Goal: Register for event/course

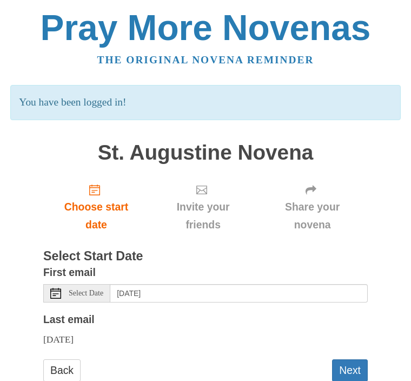
scroll to position [26, 0]
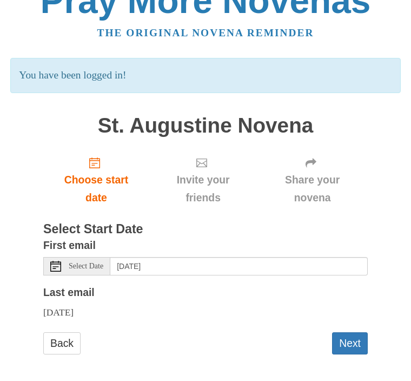
click at [356, 335] on button "Next" at bounding box center [350, 344] width 36 height 22
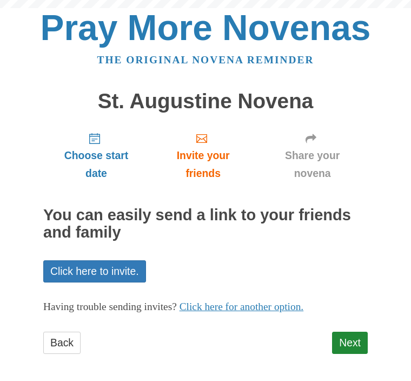
click at [356, 332] on link "Next" at bounding box center [350, 343] width 36 height 22
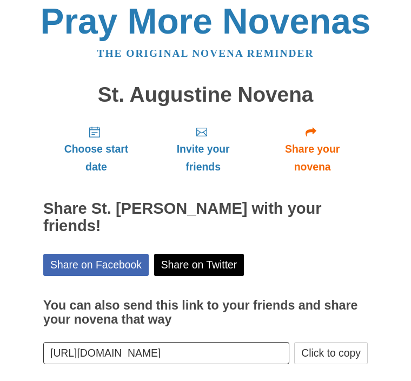
scroll to position [13, 0]
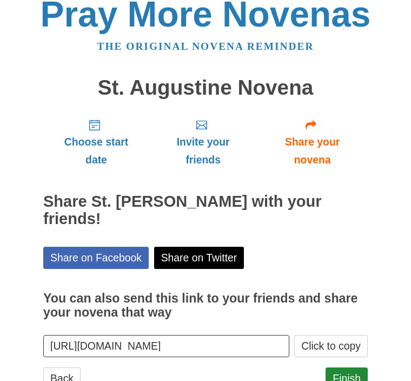
click at [64, 374] on link "Back" at bounding box center [61, 379] width 37 height 22
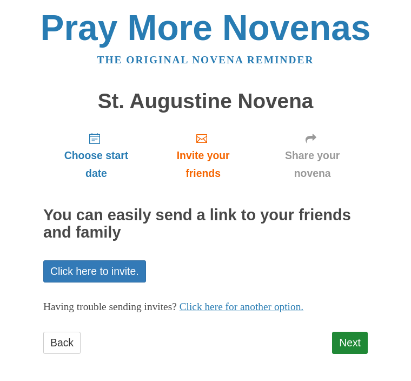
click at [359, 338] on link "Next" at bounding box center [350, 343] width 36 height 22
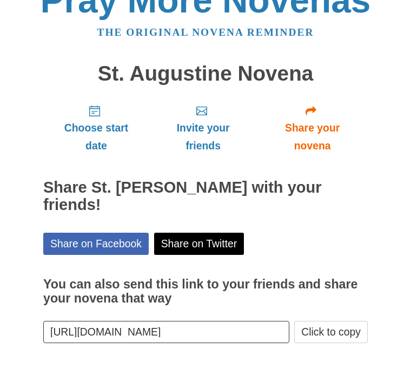
scroll to position [13, 0]
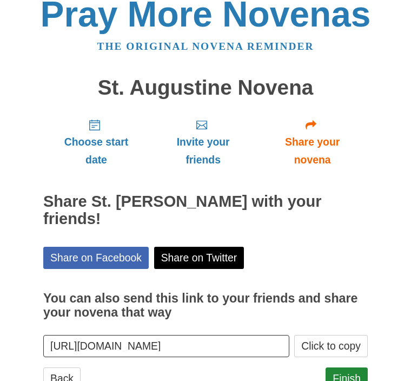
click at [355, 375] on link "Finish" at bounding box center [347, 379] width 42 height 22
